Goal: Task Accomplishment & Management: Use online tool/utility

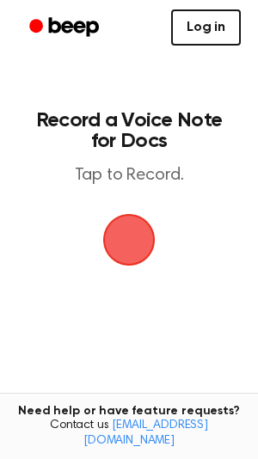
click at [208, 21] on link "Log in" at bounding box center [206, 27] width 70 height 36
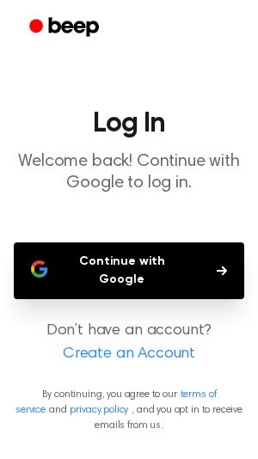
click at [68, 266] on button "Continue with Google" at bounding box center [129, 270] width 230 height 57
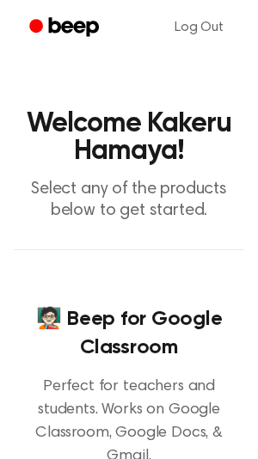
click at [89, 327] on h4 "🧑🏻‍🏫 Beep for Google Classroom" at bounding box center [129, 333] width 230 height 57
click at [144, 199] on p "Select any of the products below to get started." at bounding box center [129, 200] width 230 height 43
click at [143, 180] on p "Select any of the products below to get started." at bounding box center [129, 200] width 230 height 43
click at [168, 189] on p "Select any of the products below to get started." at bounding box center [129, 200] width 230 height 43
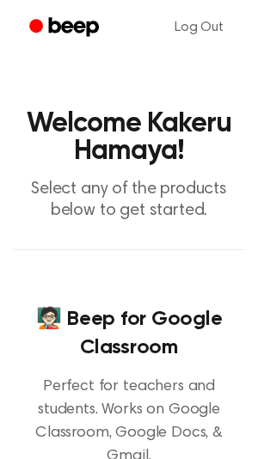
click at [168, 189] on p "Select any of the products below to get started." at bounding box center [129, 200] width 230 height 43
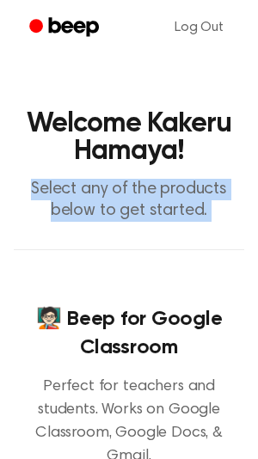
click at [168, 189] on p "Select any of the products below to get started." at bounding box center [129, 200] width 230 height 43
click at [112, 298] on div "🧑🏻‍🏫 Beep for Google Classroom Perfect for teachers and students. Works on Goog…" at bounding box center [129, 412] width 230 height 327
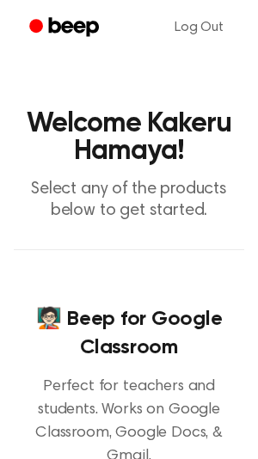
click at [34, 317] on h4 "🧑🏻‍🏫 Beep for Google Classroom" at bounding box center [129, 333] width 230 height 57
click at [40, 321] on h4 "🧑🏻‍🏫 Beep for Google Classroom" at bounding box center [129, 333] width 230 height 57
click at [50, 330] on h4 "🧑🏻‍🏫 Beep for Google Classroom" at bounding box center [129, 333] width 230 height 57
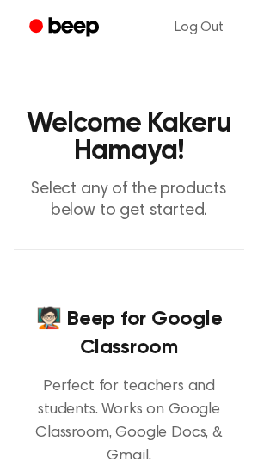
click at [54, 24] on icon "Beep" at bounding box center [65, 27] width 73 height 25
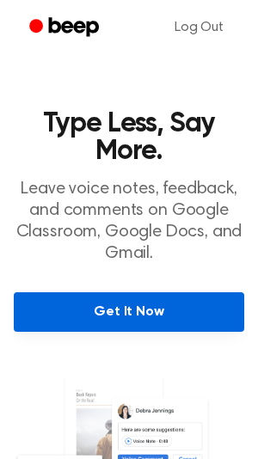
click at [129, 321] on link "Get It Now" at bounding box center [129, 312] width 230 height 40
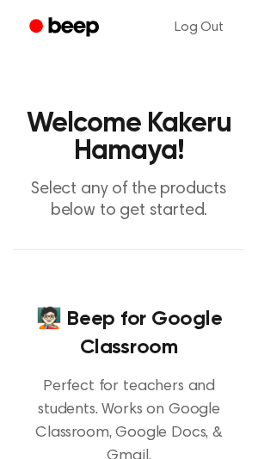
click at [60, 331] on h4 "🧑🏻‍🏫 Beep for Google Classroom" at bounding box center [129, 333] width 230 height 57
click at [34, 19] on circle "Beep" at bounding box center [36, 26] width 14 height 14
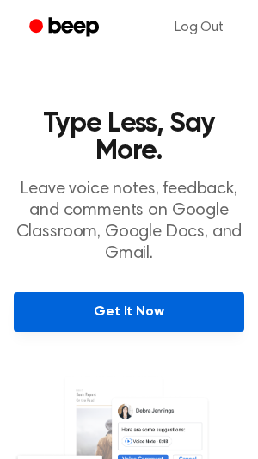
click at [164, 317] on link "Get It Now" at bounding box center [129, 312] width 230 height 40
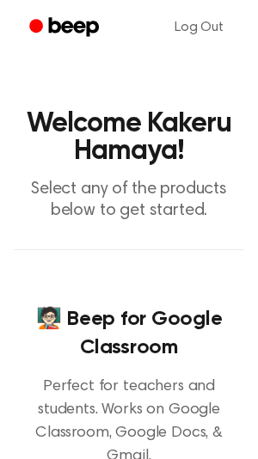
click at [80, 18] on icon "Beep" at bounding box center [65, 27] width 73 height 25
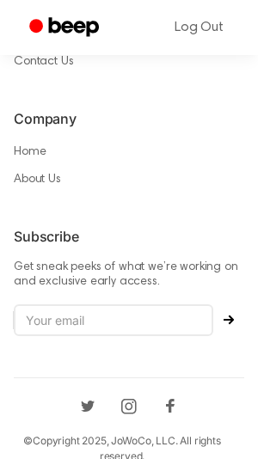
scroll to position [2032, 0]
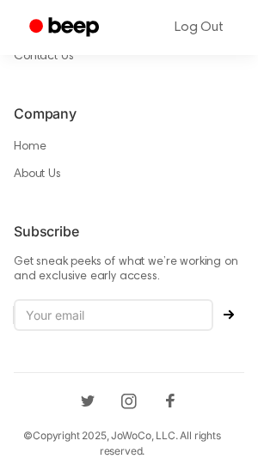
click at [85, 34] on icon "Beep" at bounding box center [65, 27] width 73 height 25
click at [31, 21] on circle "Beep" at bounding box center [36, 26] width 14 height 14
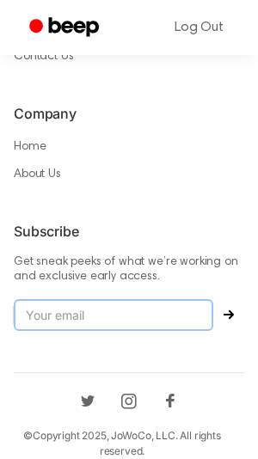
click at [94, 299] on input "email" at bounding box center [113, 315] width 199 height 33
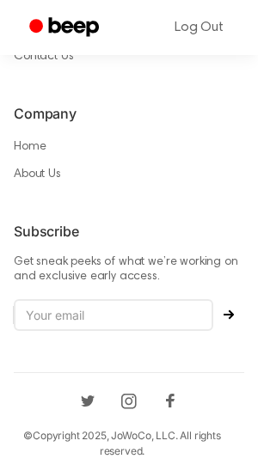
click at [190, 103] on h6 "Company" at bounding box center [129, 113] width 230 height 21
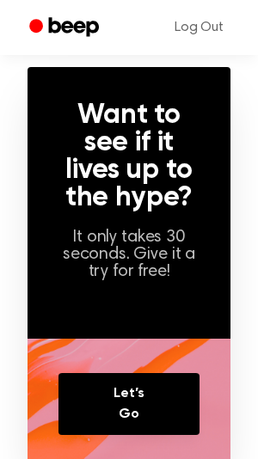
scroll to position [1138, 0]
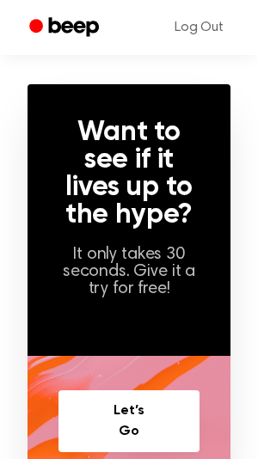
click at [91, 435] on link "Let’s Go" at bounding box center [128, 421] width 140 height 62
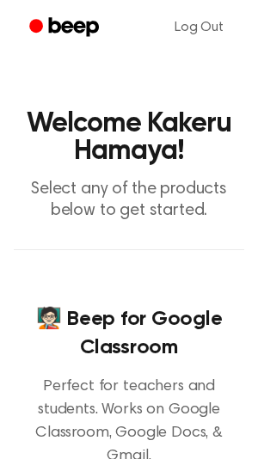
click at [36, 23] on circle "Beep" at bounding box center [36, 26] width 14 height 14
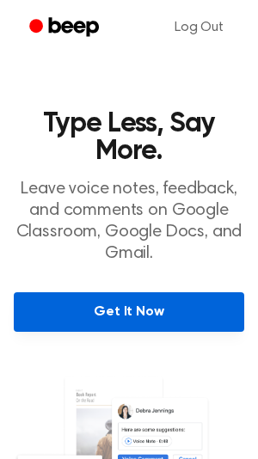
click at [107, 300] on link "Get It Now" at bounding box center [129, 312] width 230 height 40
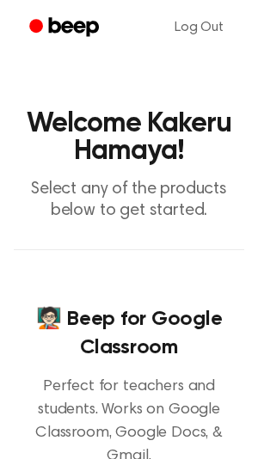
click at [156, 258] on div "🧑🏻‍🏫 Beep for Google Classroom Perfect for teachers and students. Works on Goog…" at bounding box center [129, 412] width 230 height 327
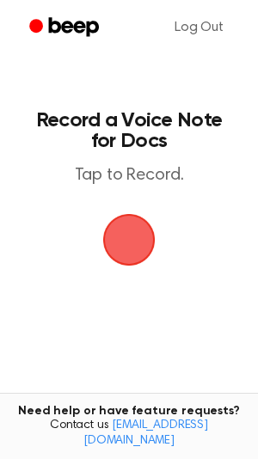
click at [132, 268] on span "button" at bounding box center [128, 239] width 66 height 66
click at [125, 254] on span "button" at bounding box center [129, 240] width 56 height 56
click at [125, 254] on span "button" at bounding box center [129, 240] width 52 height 52
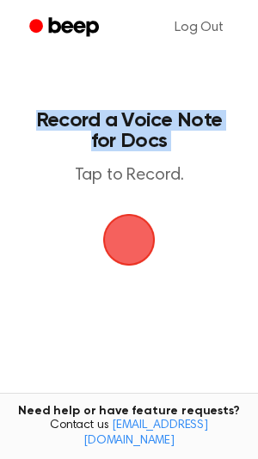
drag, startPoint x: 27, startPoint y: 163, endPoint x: -64, endPoint y: 117, distance: 101.5
click at [0, 117] on html "Log Out Record a Voice Note for Docs Tap to Record. Tired of copying and pastin…" at bounding box center [129, 303] width 258 height 607
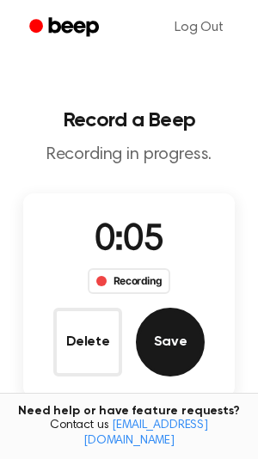
click at [182, 337] on button "Save" at bounding box center [170, 342] width 69 height 69
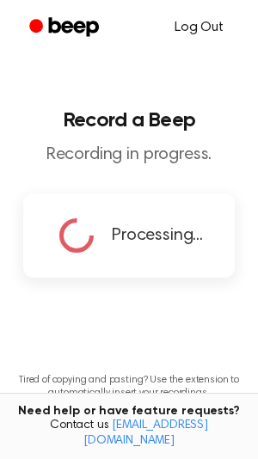
copy h1 "Record a Voice Note for Docs"
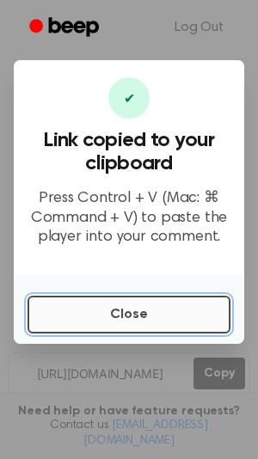
click at [146, 321] on button "Close" at bounding box center [129, 315] width 203 height 38
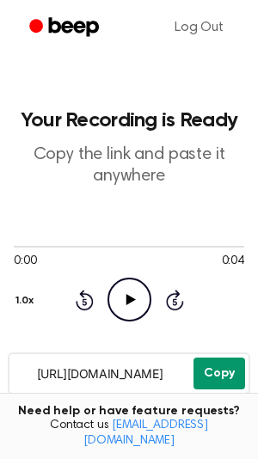
click at [208, 365] on button "Copy" at bounding box center [219, 374] width 52 height 32
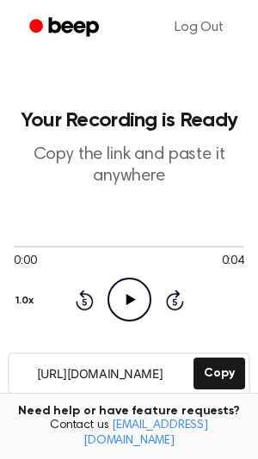
click at [41, 29] on icon "Beep" at bounding box center [65, 27] width 73 height 25
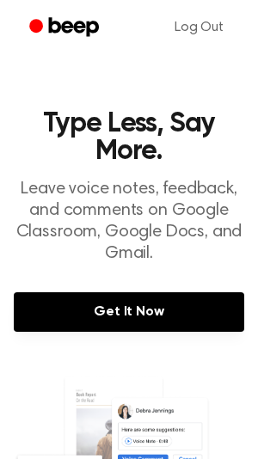
click at [48, 34] on icon "Beep" at bounding box center [65, 27] width 73 height 25
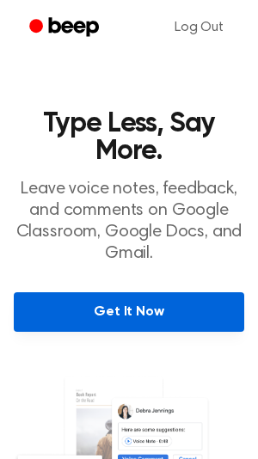
click at [215, 322] on link "Get It Now" at bounding box center [129, 312] width 230 height 40
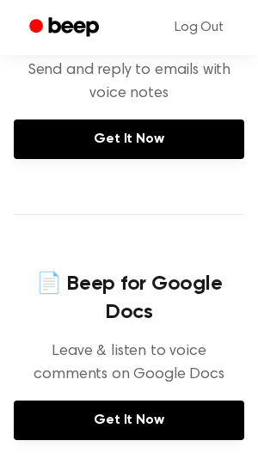
scroll to position [619, 0]
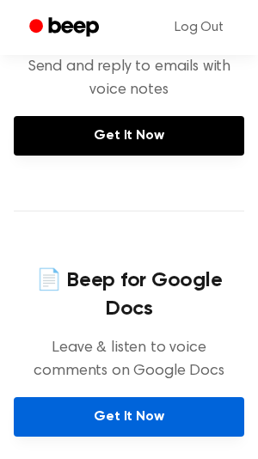
click at [83, 399] on link "Get It Now" at bounding box center [129, 417] width 230 height 40
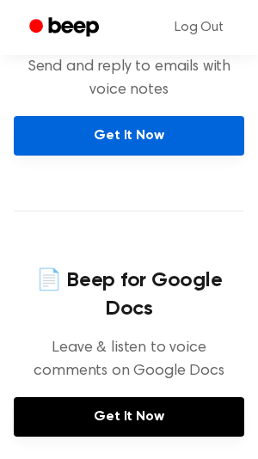
click at [122, 120] on link "Get It Now" at bounding box center [129, 136] width 230 height 40
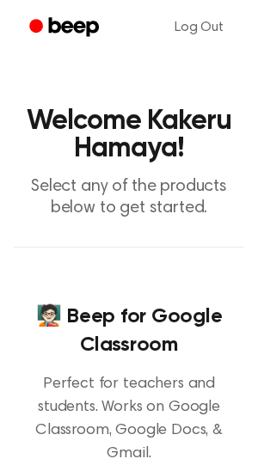
scroll to position [0, 0]
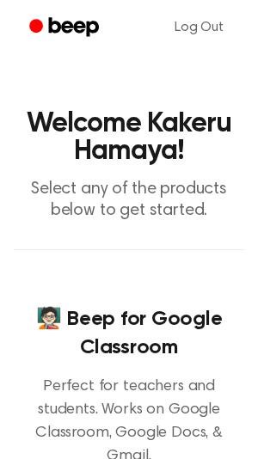
click at [48, 25] on icon "Beep" at bounding box center [65, 27] width 73 height 25
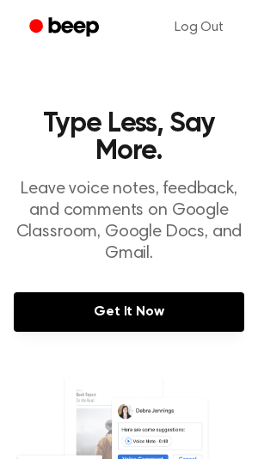
click at [148, 345] on div "Get It Now" at bounding box center [129, 325] width 230 height 67
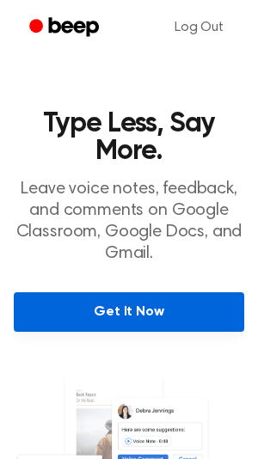
click at [136, 315] on link "Get It Now" at bounding box center [129, 312] width 230 height 40
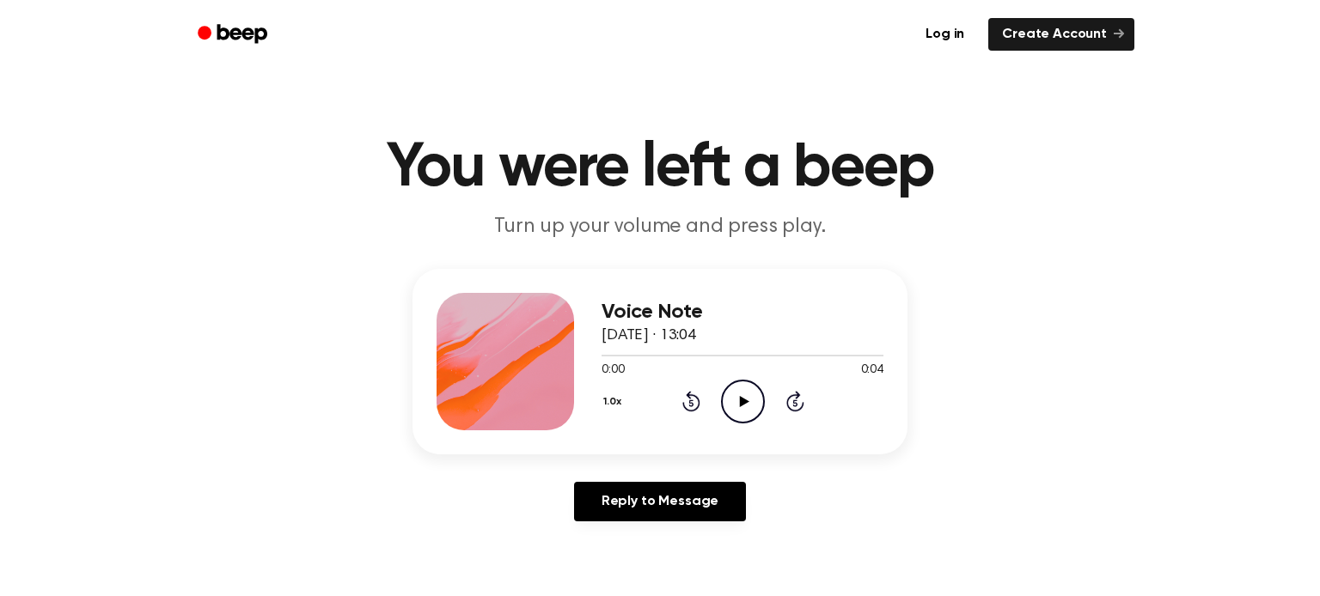
click at [736, 394] on icon "Play Audio" at bounding box center [743, 402] width 44 height 44
click at [736, 394] on icon "Pause Audio" at bounding box center [743, 402] width 44 height 44
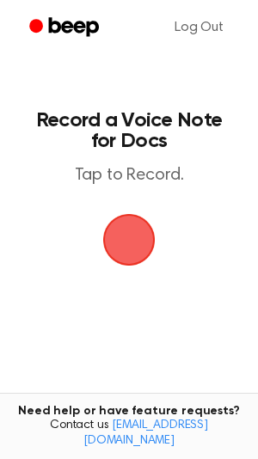
click at [138, 260] on span "button" at bounding box center [129, 240] width 48 height 48
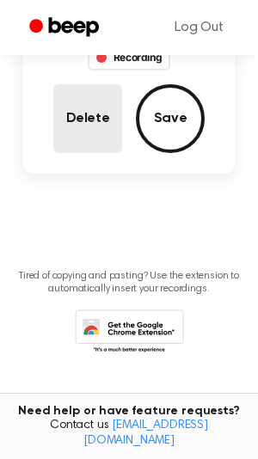
scroll to position [182, 0]
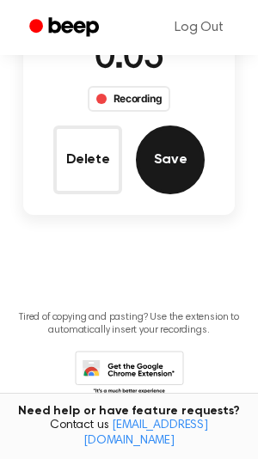
click at [180, 172] on button "Save" at bounding box center [170, 159] width 69 height 69
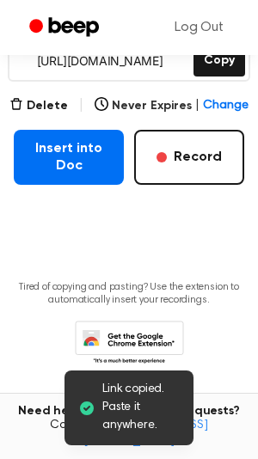
scroll to position [323, 0]
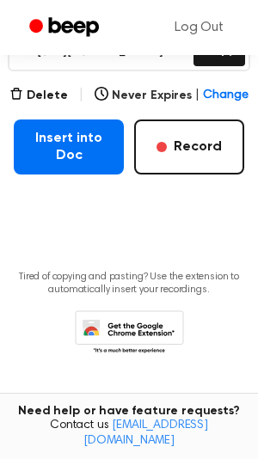
click at [228, 49] on div "Log Out" at bounding box center [128, 27] width 223 height 55
click at [230, 62] on button "Copy" at bounding box center [219, 50] width 52 height 32
click at [42, 89] on button "Delete" at bounding box center [38, 96] width 58 height 18
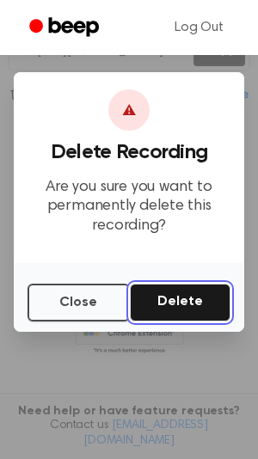
click at [196, 306] on button "Delete" at bounding box center [180, 303] width 101 height 38
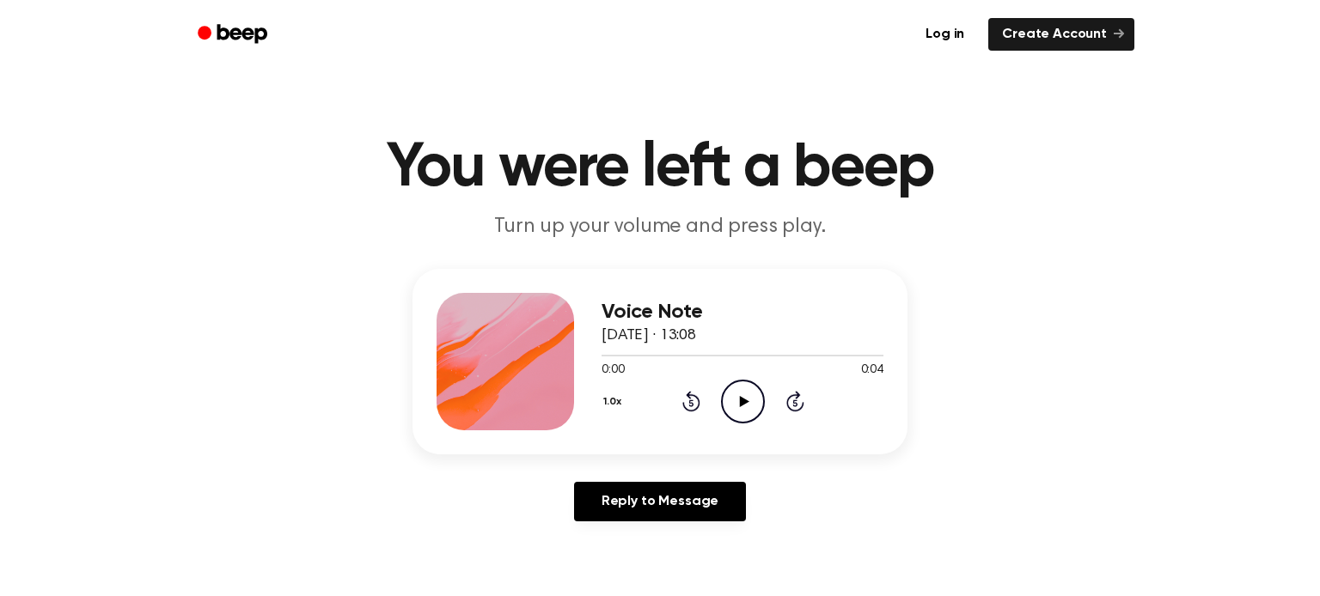
click at [736, 411] on icon "Play Audio" at bounding box center [743, 402] width 44 height 44
click at [736, 411] on icon "Pause Audio" at bounding box center [743, 402] width 44 height 44
click at [735, 411] on icon "Play Audio" at bounding box center [743, 402] width 44 height 44
click at [735, 411] on icon "Pause Audio" at bounding box center [743, 402] width 44 height 44
click at [735, 411] on icon "Play Audio" at bounding box center [743, 402] width 44 height 44
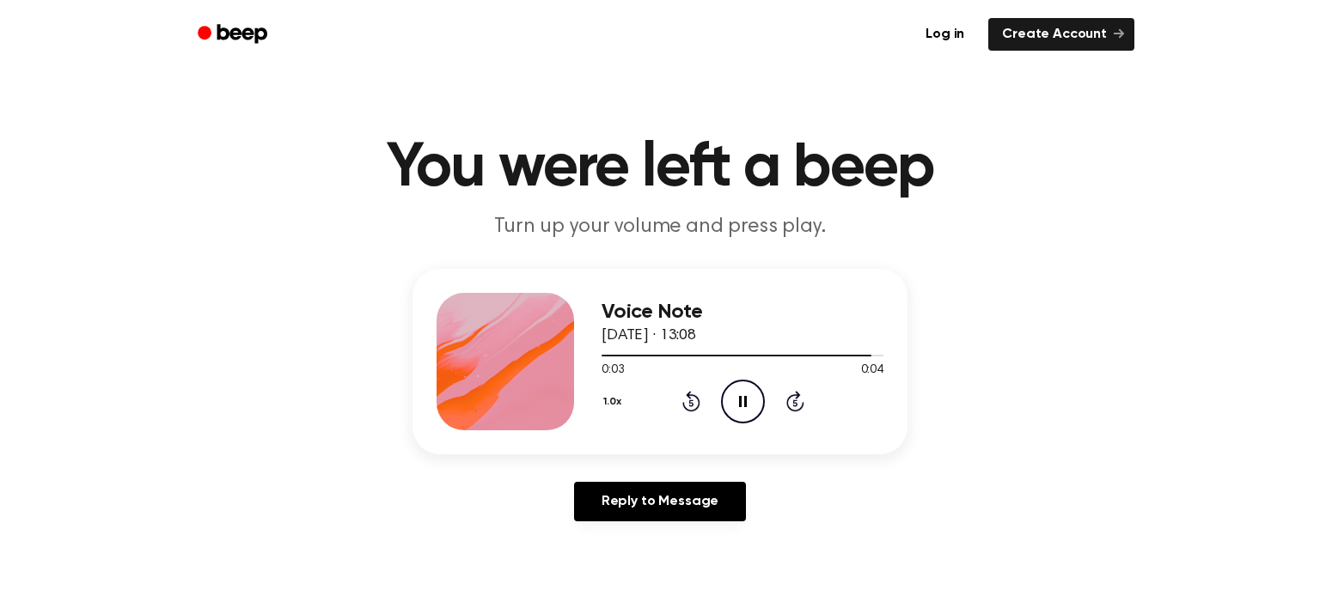
click at [735, 411] on icon "Pause Audio" at bounding box center [743, 402] width 44 height 44
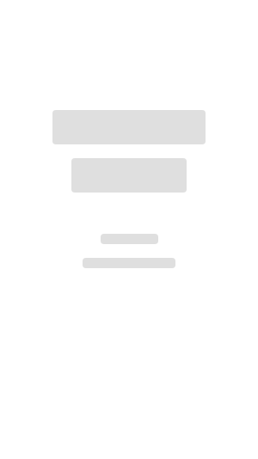
scroll to position [148, 0]
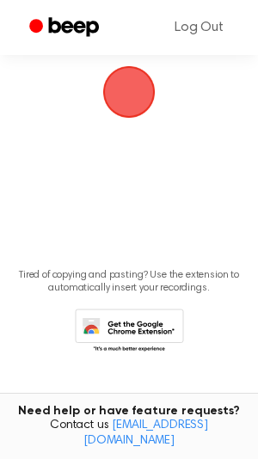
click at [101, 90] on span "button" at bounding box center [128, 91] width 66 height 66
